Goal: Transaction & Acquisition: Obtain resource

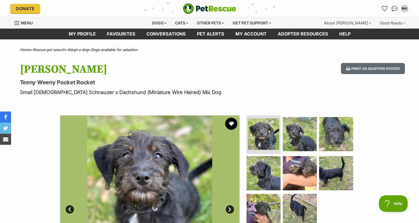
click at [232, 123] on button "favourite" at bounding box center [231, 123] width 12 height 12
click at [117, 50] on link "Dogs available for adoption" at bounding box center [114, 49] width 47 height 4
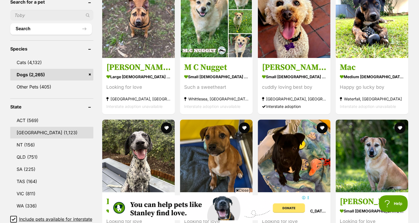
click at [23, 130] on link "NSW (1,123)" at bounding box center [51, 133] width 83 height 12
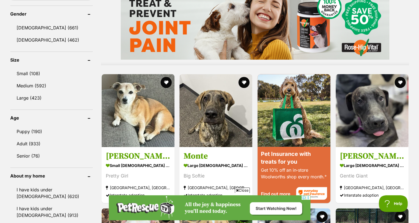
scroll to position [473, 0]
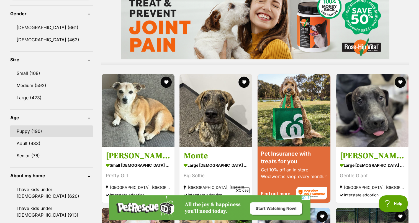
click at [21, 129] on link "Puppy (190)" at bounding box center [51, 131] width 83 height 12
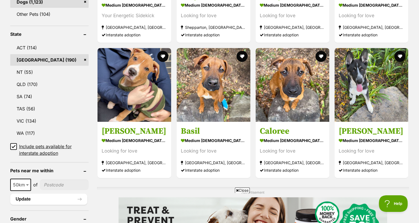
click at [12, 145] on icon at bounding box center [14, 146] width 4 height 4
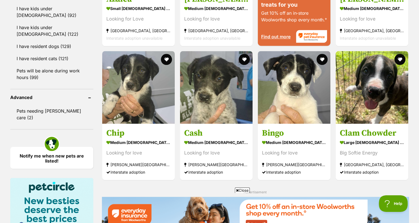
scroll to position [630, 0]
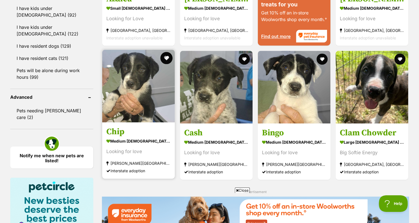
click at [166, 58] on button "favourite" at bounding box center [166, 58] width 12 height 12
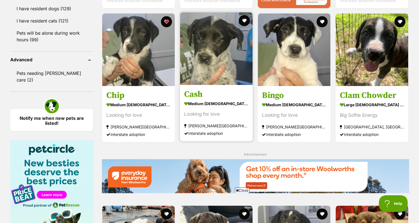
scroll to position [667, 0]
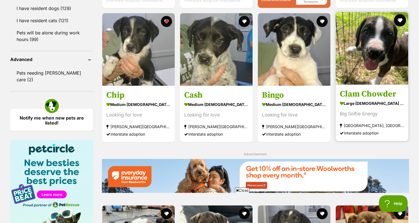
click at [402, 17] on button "favourite" at bounding box center [400, 20] width 12 height 12
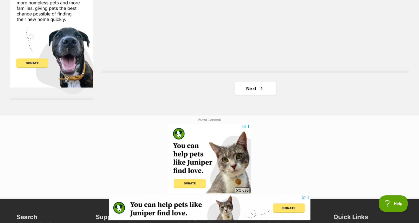
scroll to position [1040, 0]
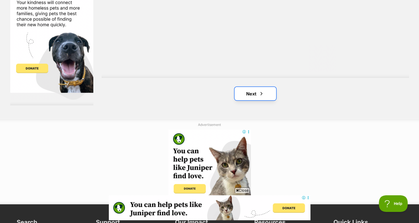
click at [255, 91] on link "Next" at bounding box center [256, 93] width 42 height 13
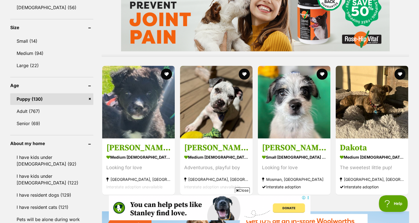
scroll to position [481, 0]
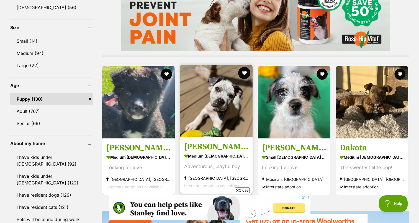
click at [244, 70] on button "favourite" at bounding box center [244, 73] width 12 height 12
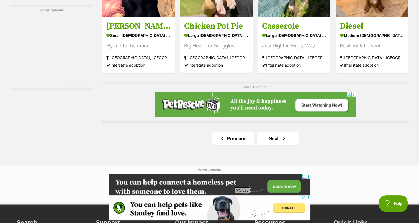
scroll to position [928, 0]
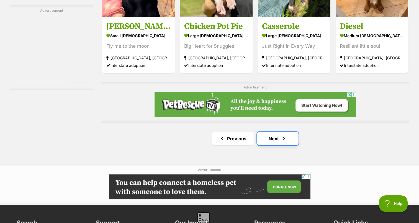
click at [278, 139] on link "Next" at bounding box center [278, 138] width 42 height 13
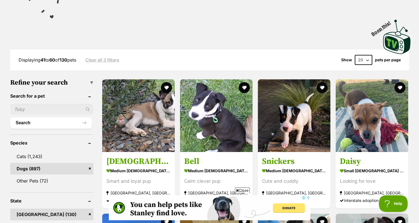
scroll to position [130, 0]
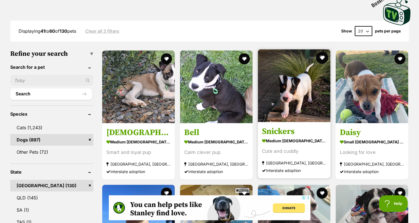
click at [322, 57] on button "favourite" at bounding box center [322, 58] width 12 height 12
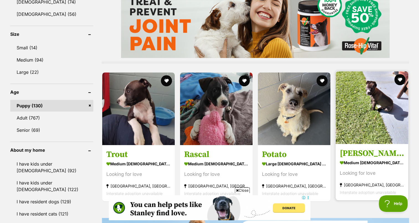
scroll to position [474, 0]
click at [401, 80] on button "favourite" at bounding box center [400, 79] width 12 height 12
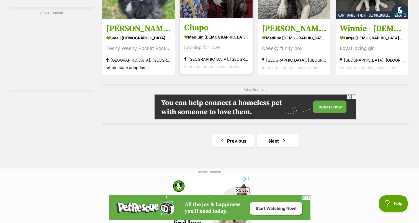
scroll to position [926, 0]
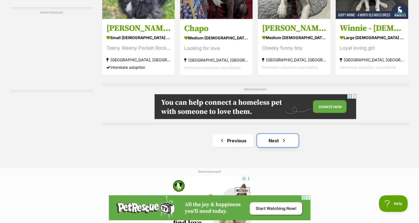
click at [287, 142] on link "Next" at bounding box center [278, 140] width 42 height 13
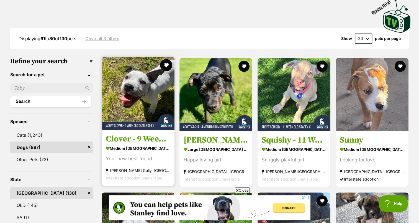
click at [166, 64] on button "favourite" at bounding box center [166, 65] width 12 height 12
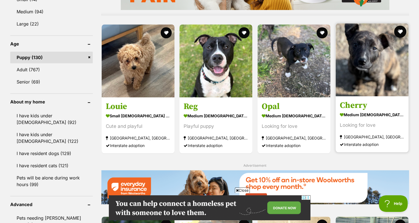
click at [402, 29] on button "favourite" at bounding box center [400, 31] width 12 height 12
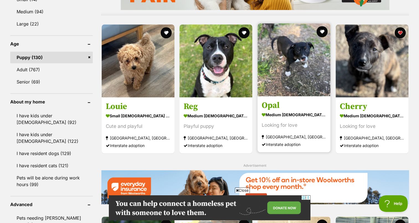
click at [274, 103] on h3 "Opal" at bounding box center [294, 105] width 65 height 11
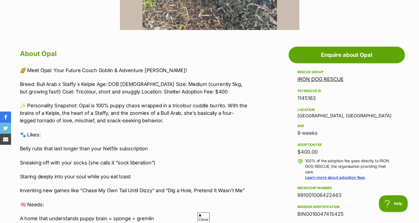
scroll to position [262, 0]
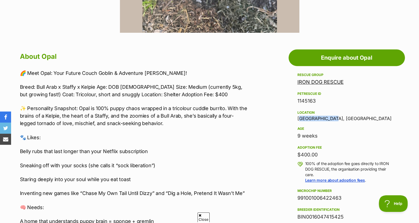
drag, startPoint x: 297, startPoint y: 119, endPoint x: 337, endPoint y: 121, distance: 39.7
click at [337, 121] on div "Rescue group IRON DOG RESCUE PetRescue ID 1145163 Location [GEOGRAPHIC_DATA], […" at bounding box center [347, 174] width 99 height 206
copy div "[GEOGRAPHIC_DATA], [GEOGRAPHIC_DATA]"
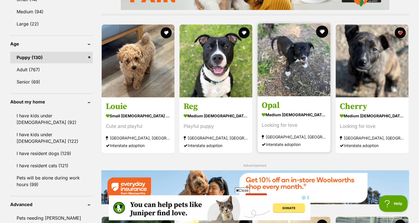
click at [322, 29] on button "favourite" at bounding box center [322, 31] width 12 height 12
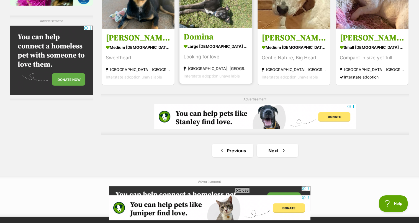
scroll to position [917, 0]
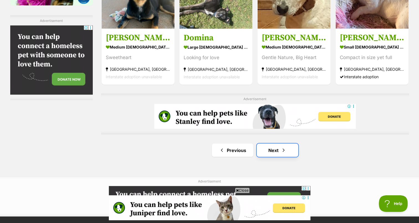
click at [276, 153] on link "Next" at bounding box center [278, 149] width 42 height 13
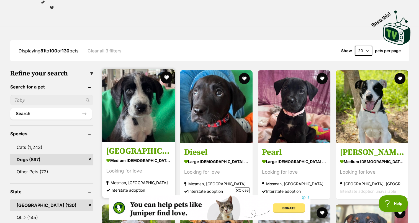
click at [165, 78] on button "favourite" at bounding box center [166, 77] width 12 height 12
